Goal: Transaction & Acquisition: Purchase product/service

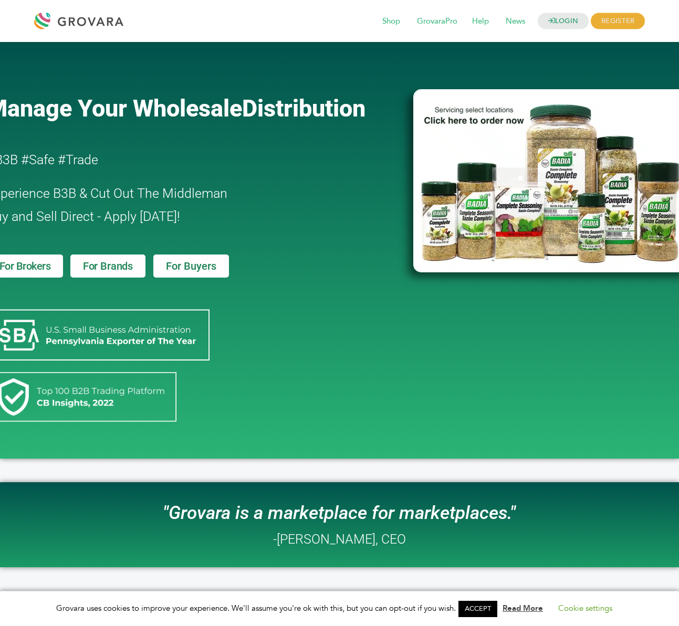
click at [201, 261] on span "For Buyers" at bounding box center [191, 266] width 50 height 11
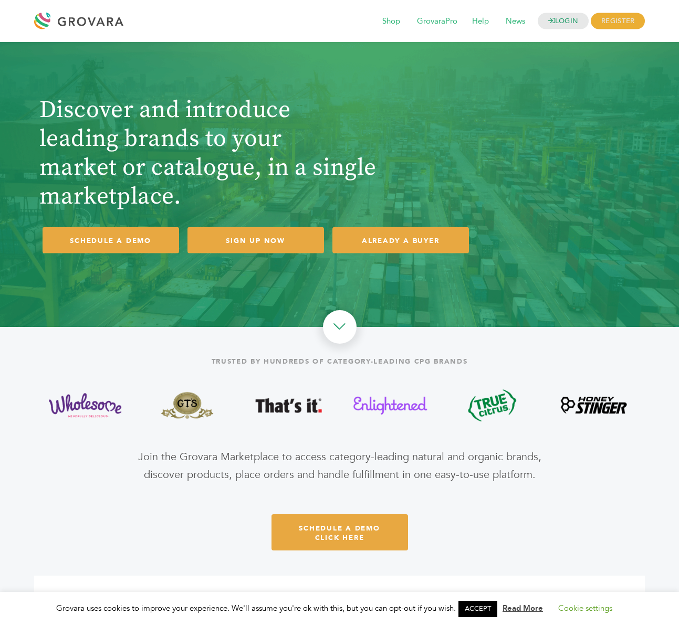
click at [90, 24] on div at bounding box center [81, 20] width 95 height 25
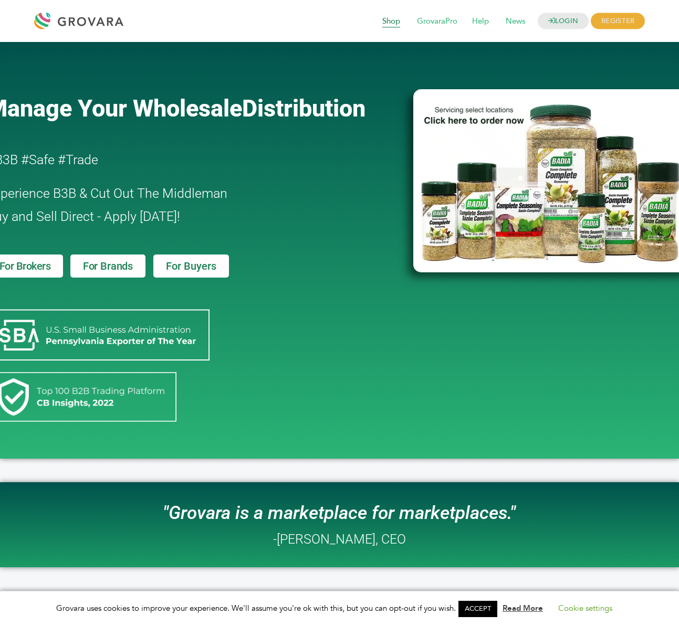
click at [387, 19] on span "Shop" at bounding box center [391, 22] width 33 height 20
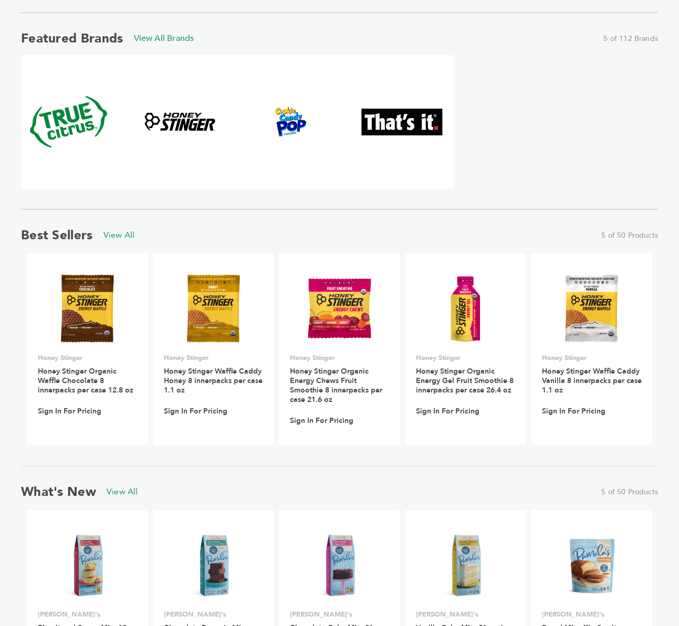
scroll to position [554, 0]
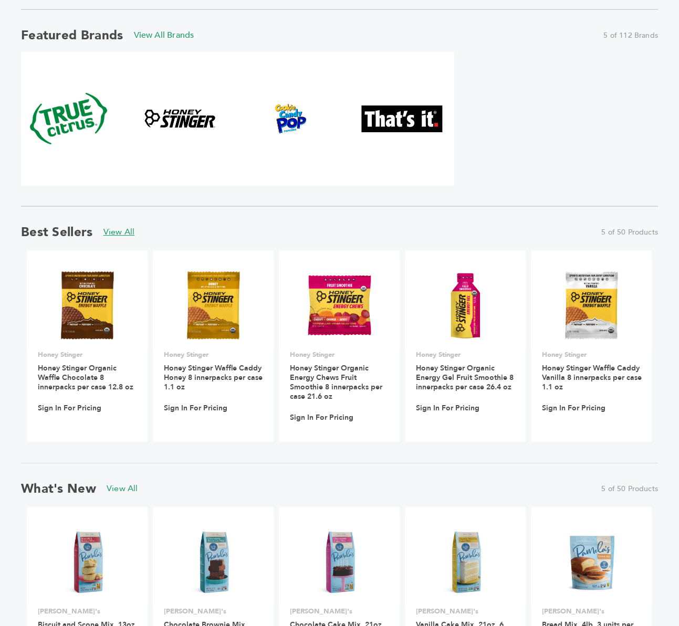
click at [118, 235] on link "View All" at bounding box center [119, 232] width 32 height 12
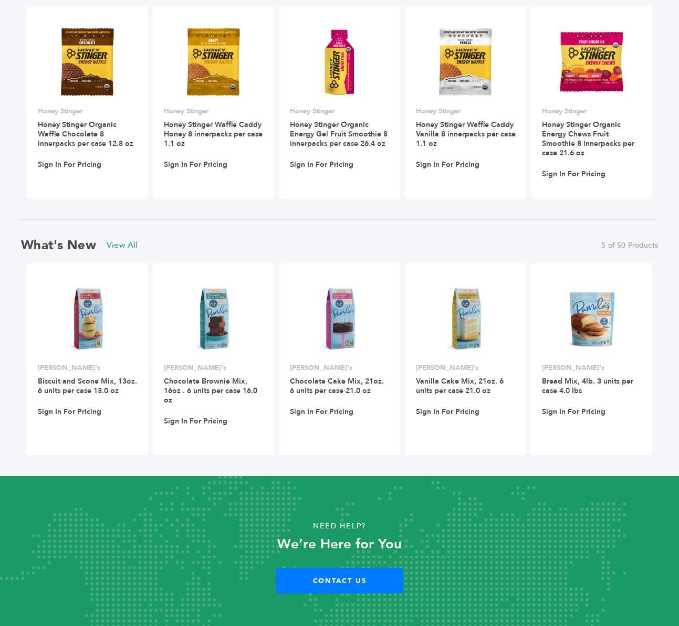
scroll to position [807, 0]
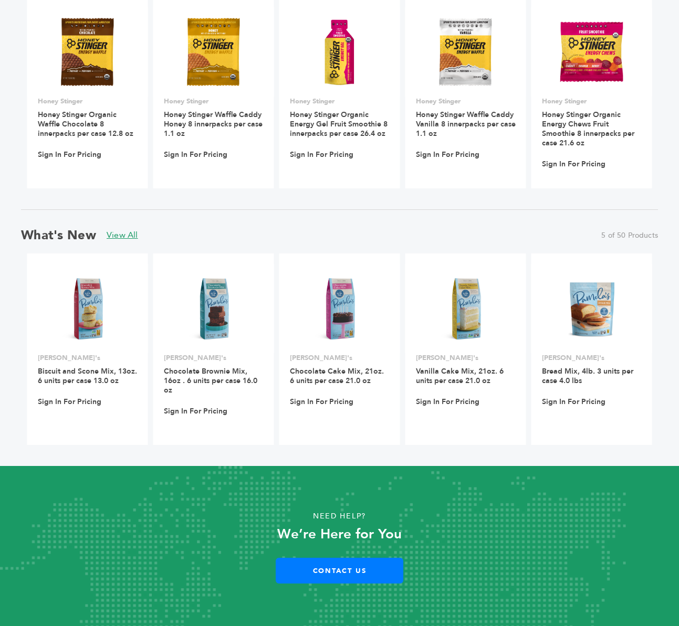
click at [116, 239] on link "View All" at bounding box center [123, 235] width 32 height 12
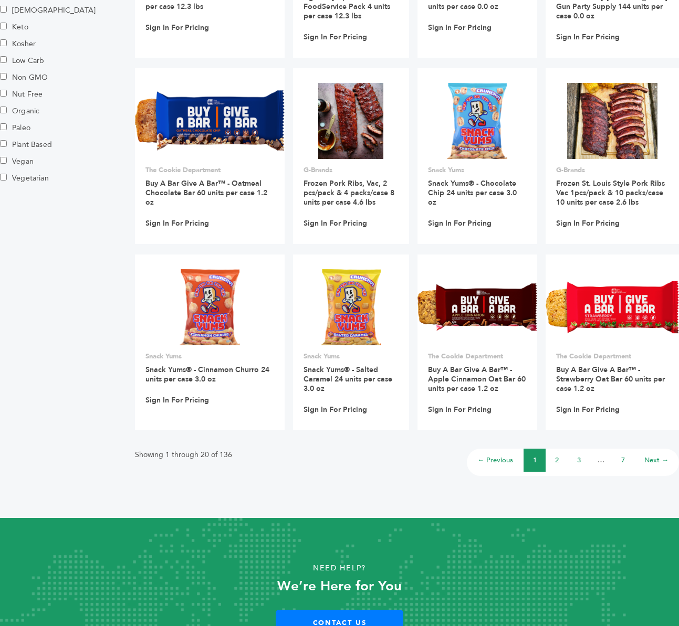
scroll to position [708, 0]
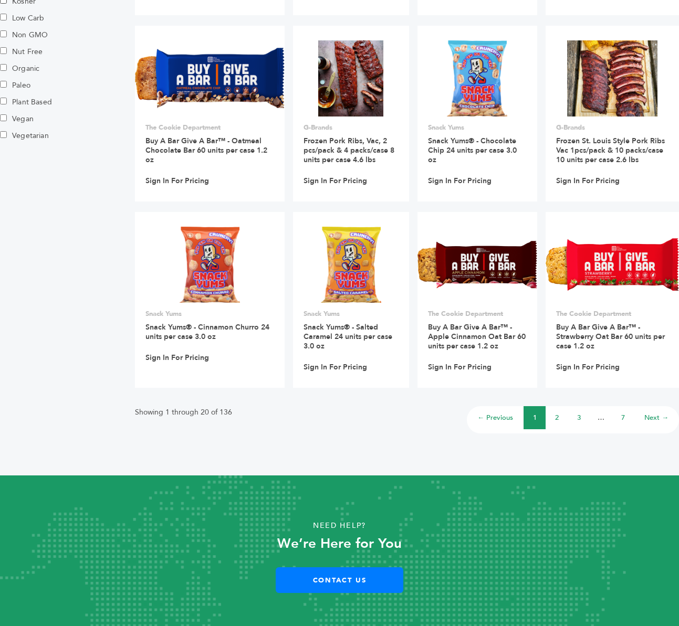
click at [554, 410] on li "2" at bounding box center [556, 417] width 22 height 23
click at [557, 413] on link "2" at bounding box center [557, 417] width 4 height 9
